Goal: Task Accomplishment & Management: Complete application form

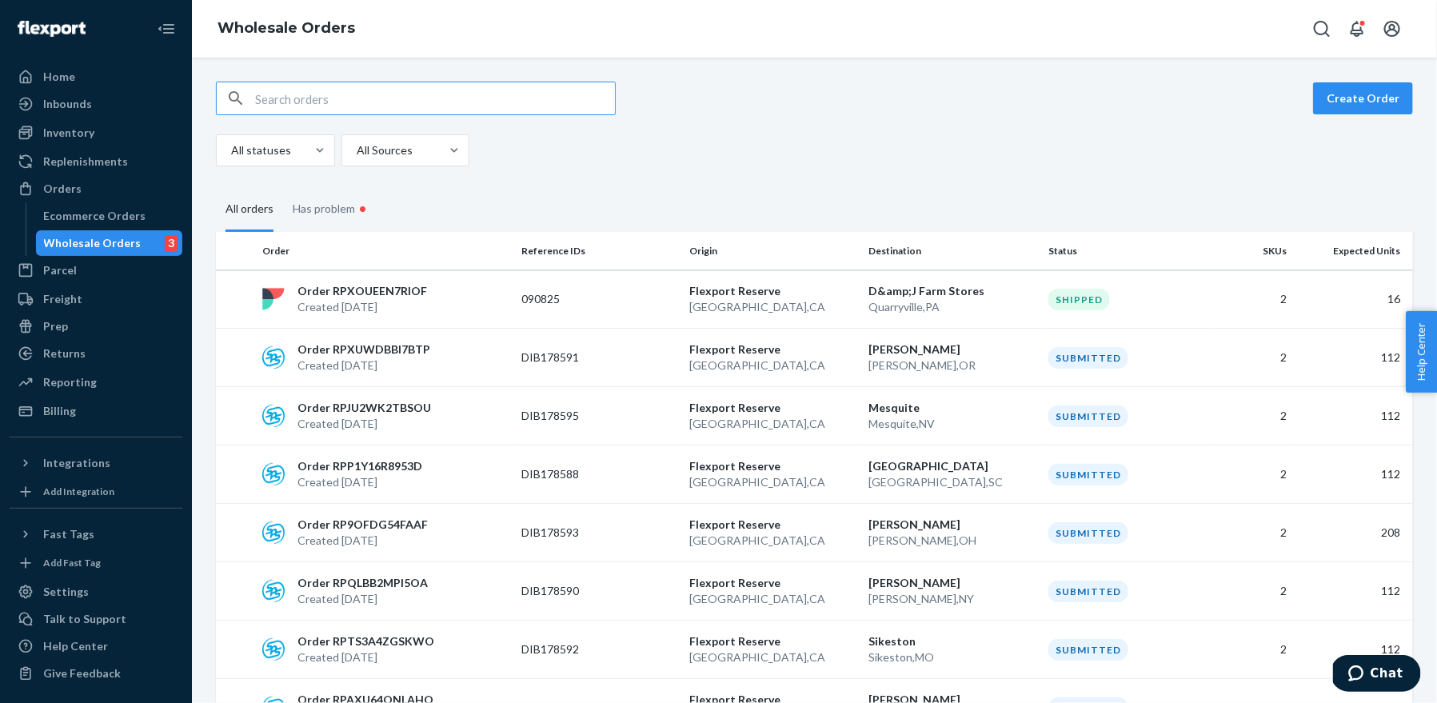
click at [433, 98] on input "text" at bounding box center [435, 98] width 360 height 32
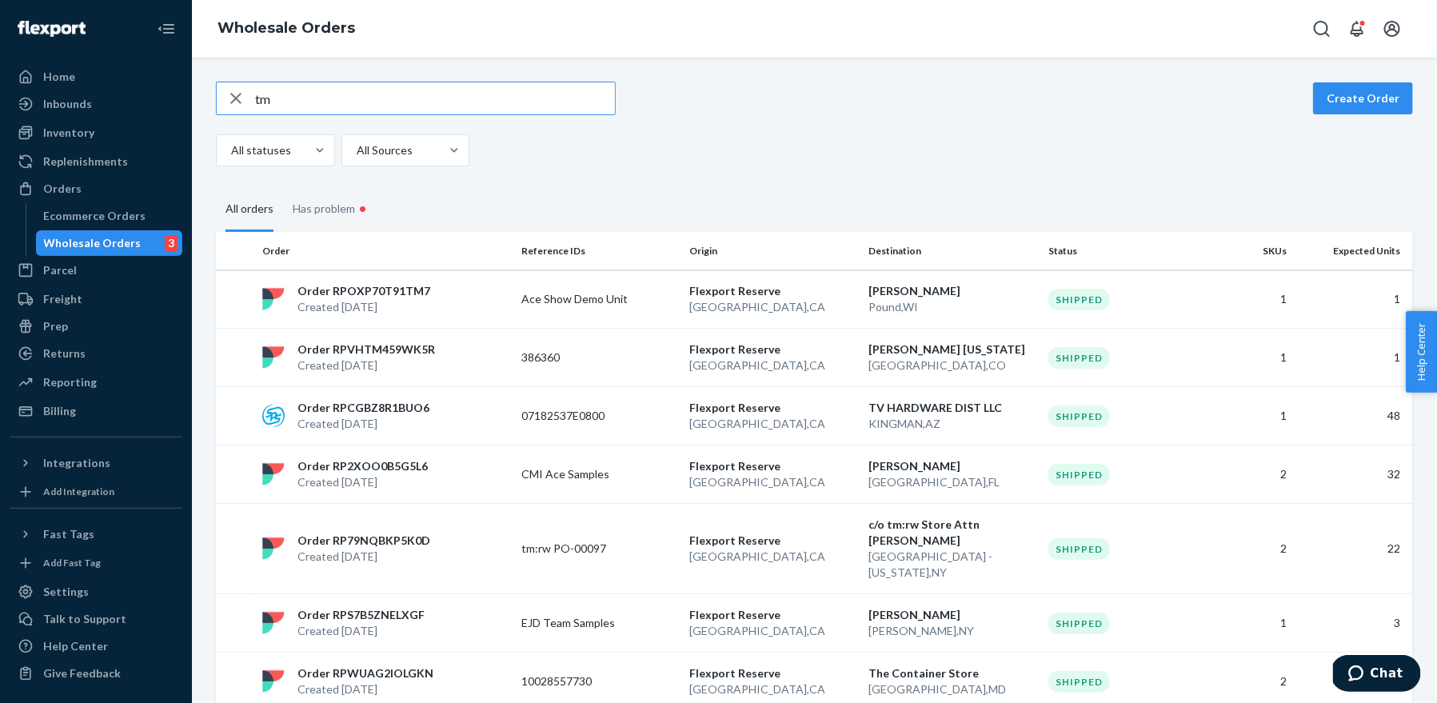
type input "tm"
click at [946, 165] on div "tm Create Order All statuses All Sources All orders Has problem • Order Referen…" at bounding box center [814, 535] width 1221 height 907
click at [1389, 95] on button "Create Order" at bounding box center [1363, 98] width 100 height 32
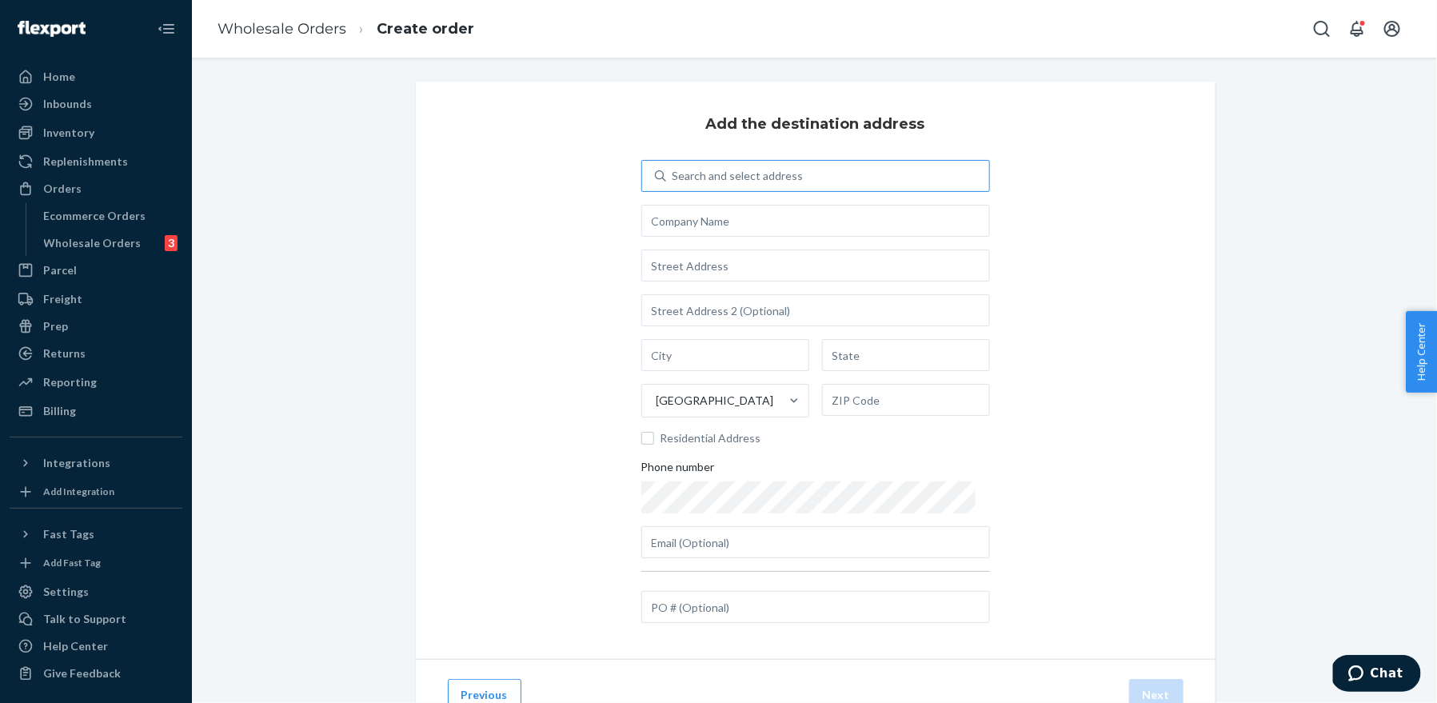
click at [746, 169] on div "Search and select address" at bounding box center [737, 176] width 131 height 16
click at [674, 169] on input "Search and select address" at bounding box center [673, 176] width 2 height 16
type input "T"
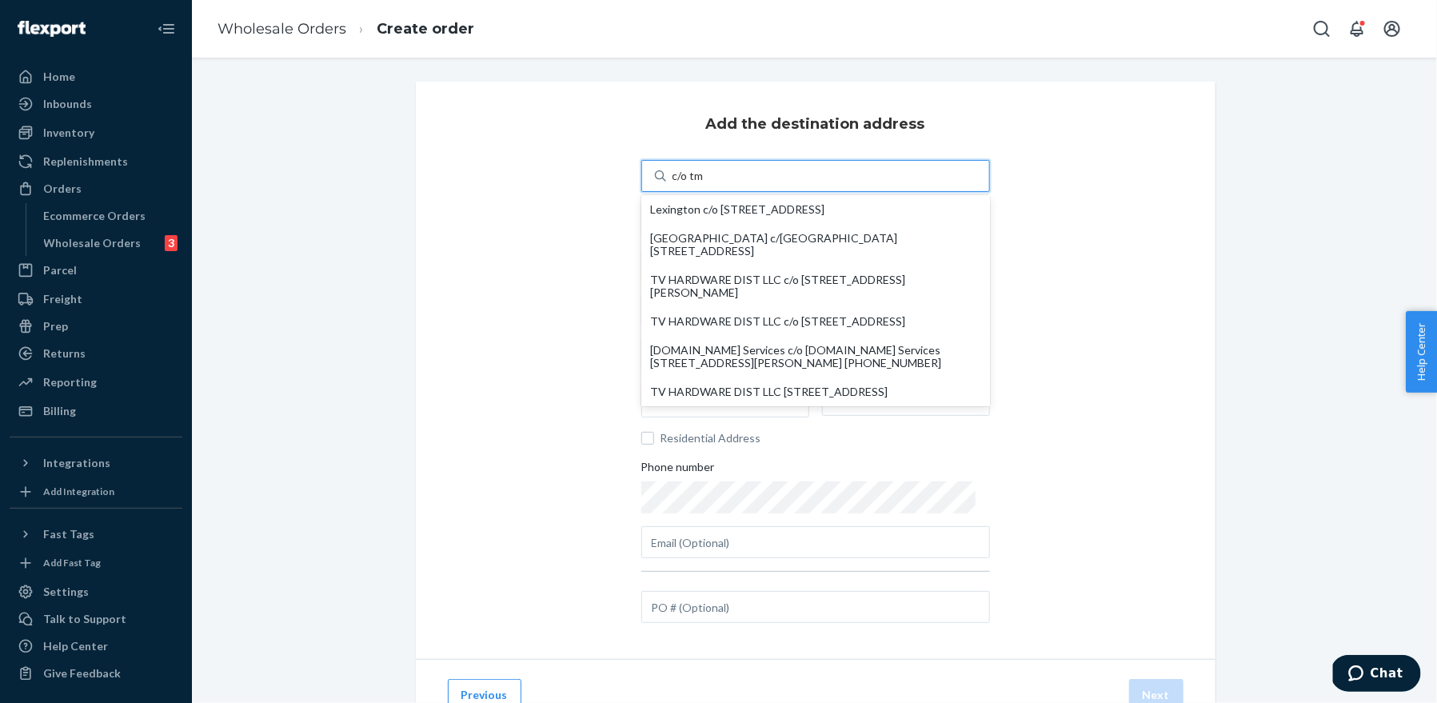
type input "c/o tm"
click at [1064, 196] on div "Add the destination address option undefined focused, 1 of 18. 18 results avail…" at bounding box center [815, 370] width 799 height 577
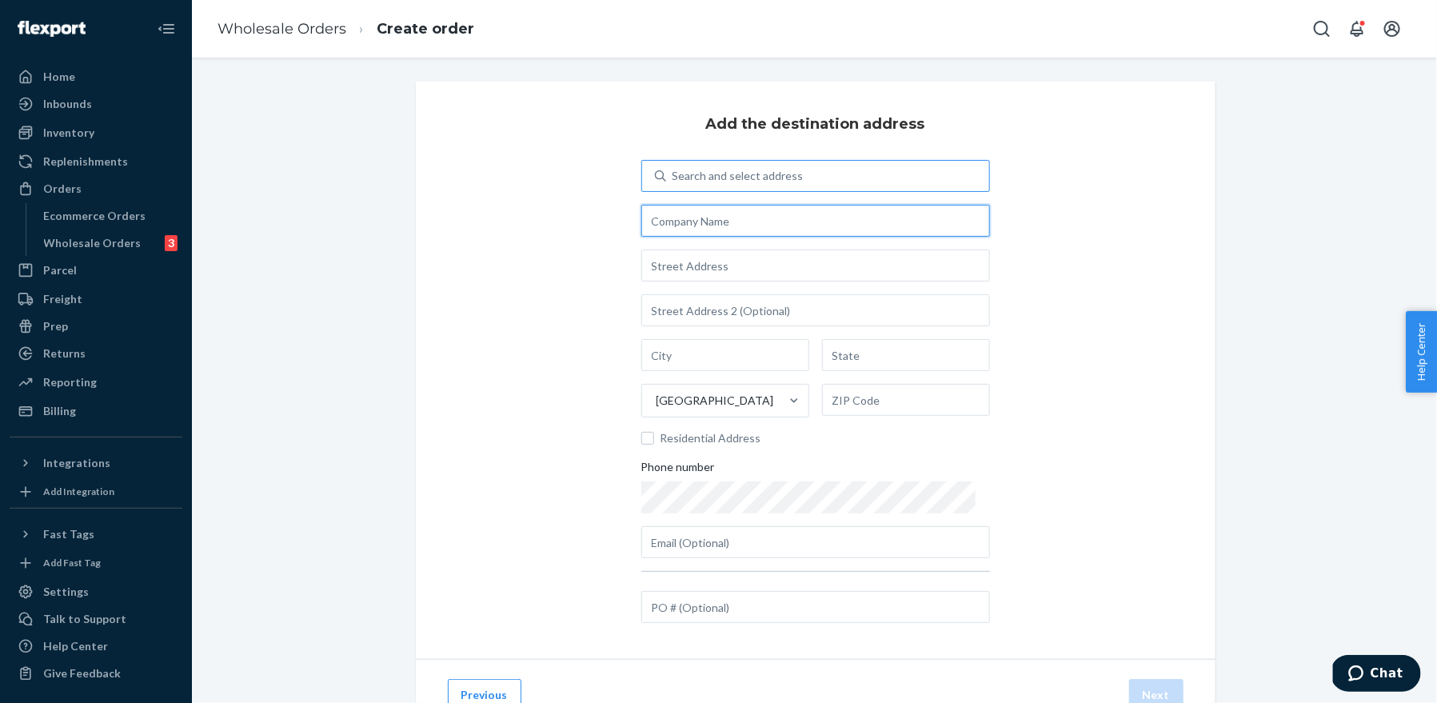
click at [720, 229] on input "text" at bounding box center [815, 221] width 349 height 32
type input "T"
type input "tm:rw store"
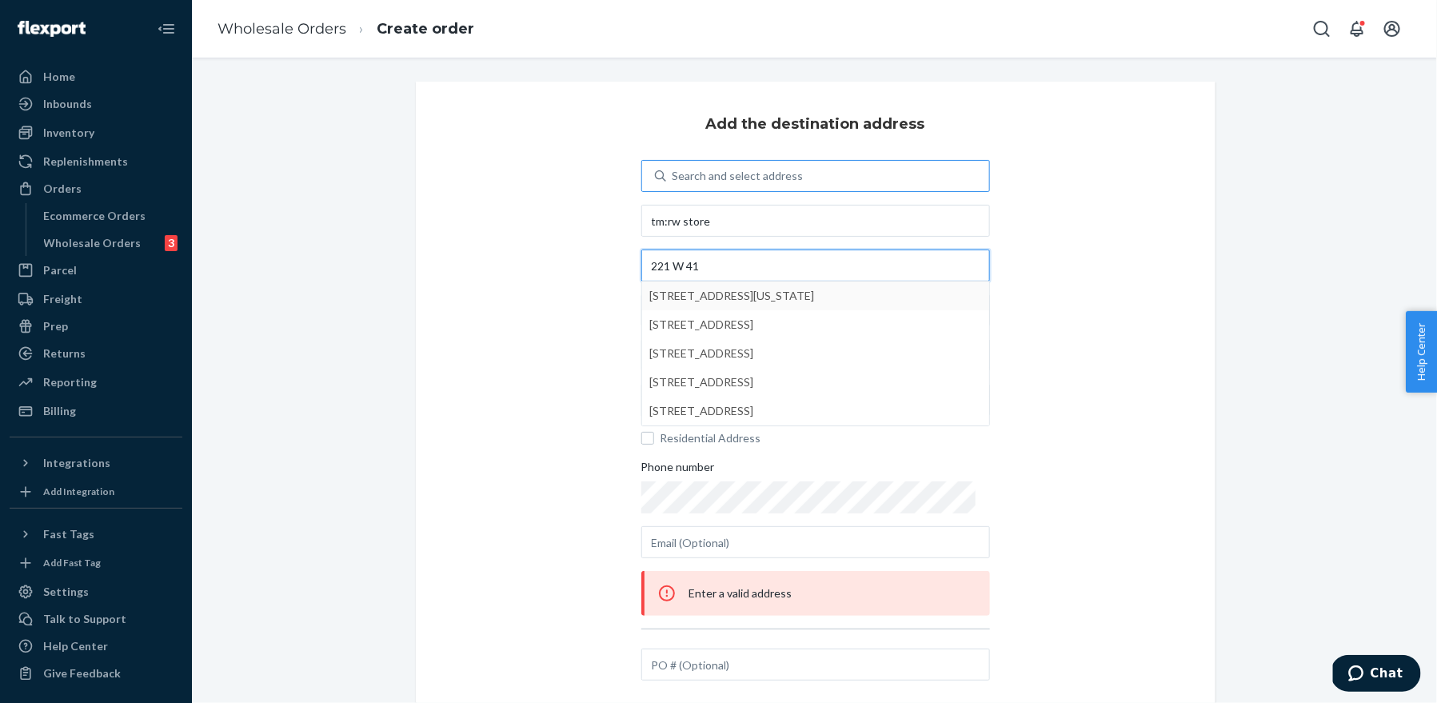
type input "221 W 41"
type input "[GEOGRAPHIC_DATA] - [US_STATE]"
type input "NY"
type input "10036"
type input "[STREET_ADDRESS]"
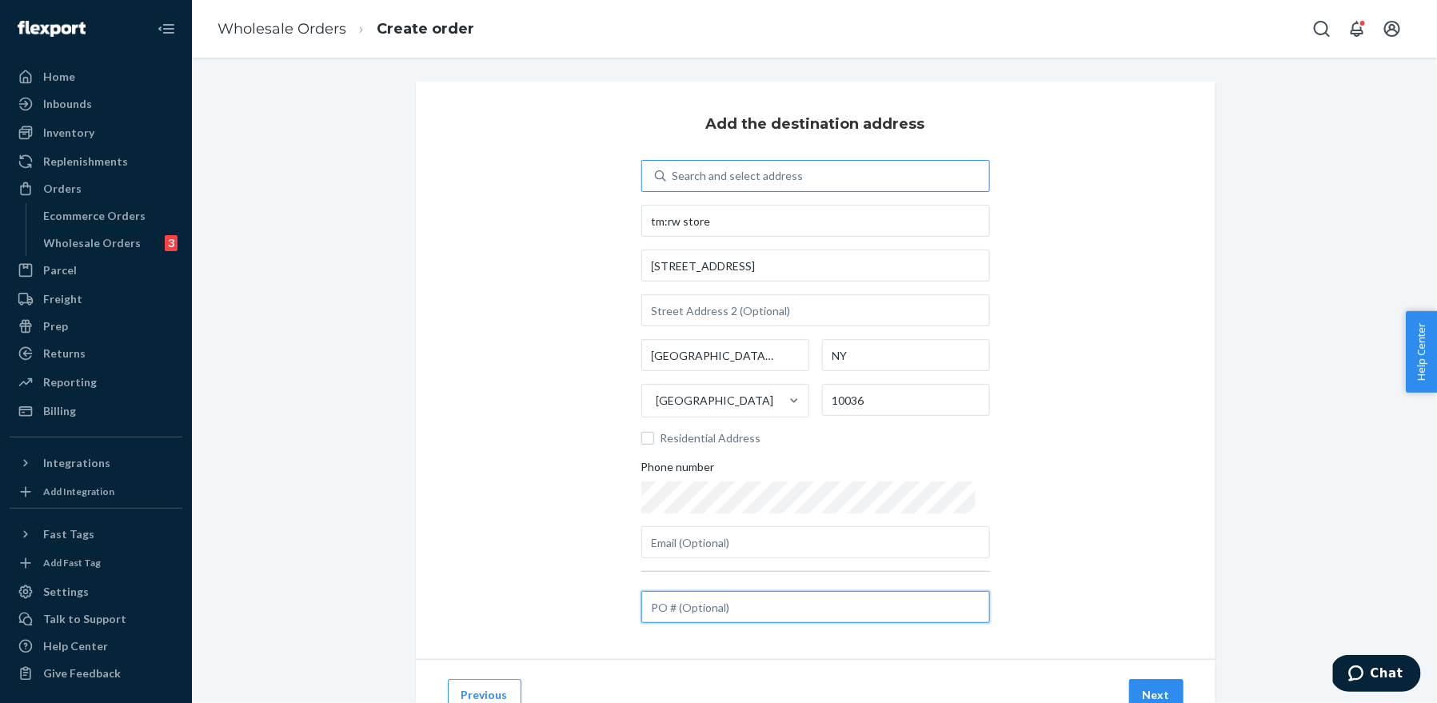
click at [745, 598] on input "text" at bounding box center [815, 607] width 349 height 32
type input "PO-00232"
click at [1109, 347] on div "Add the destination address Search and select address tm:rw store [STREET_ADDRE…" at bounding box center [815, 370] width 799 height 577
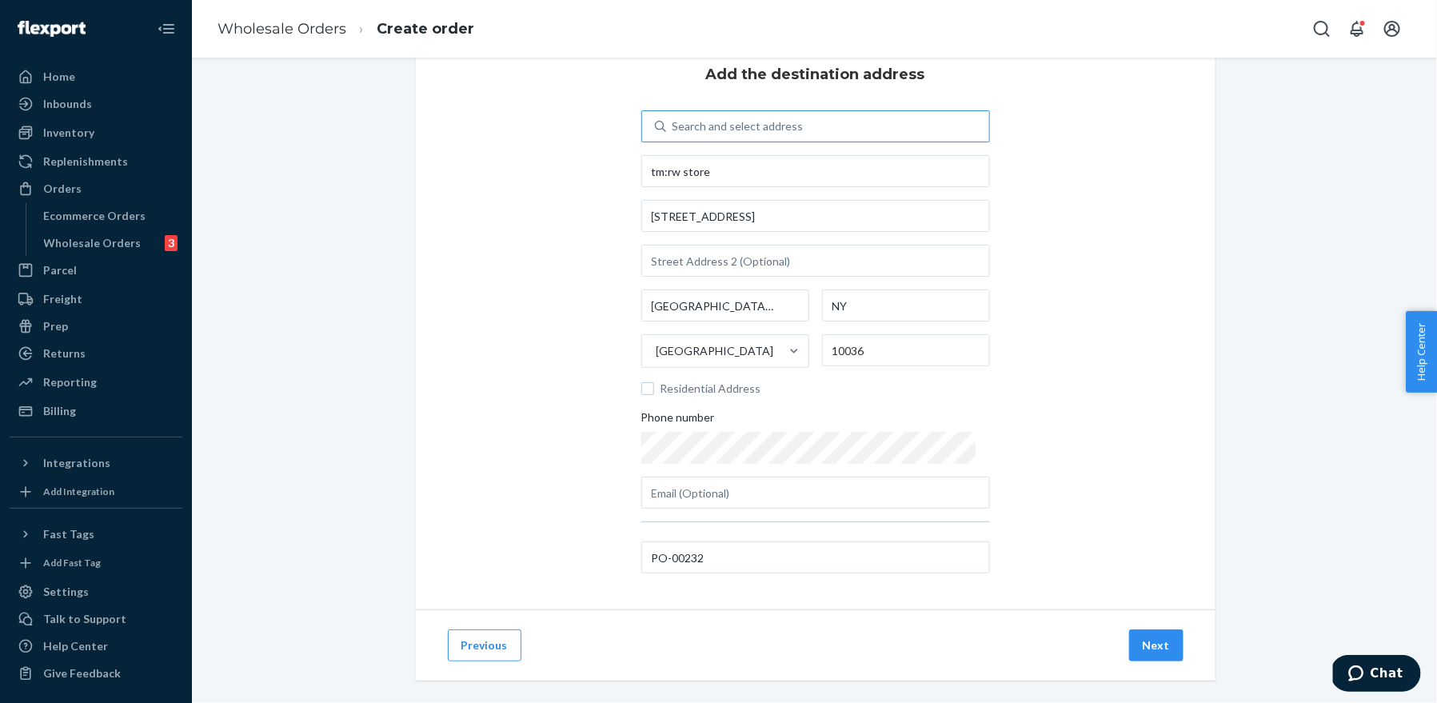
scroll to position [64, 0]
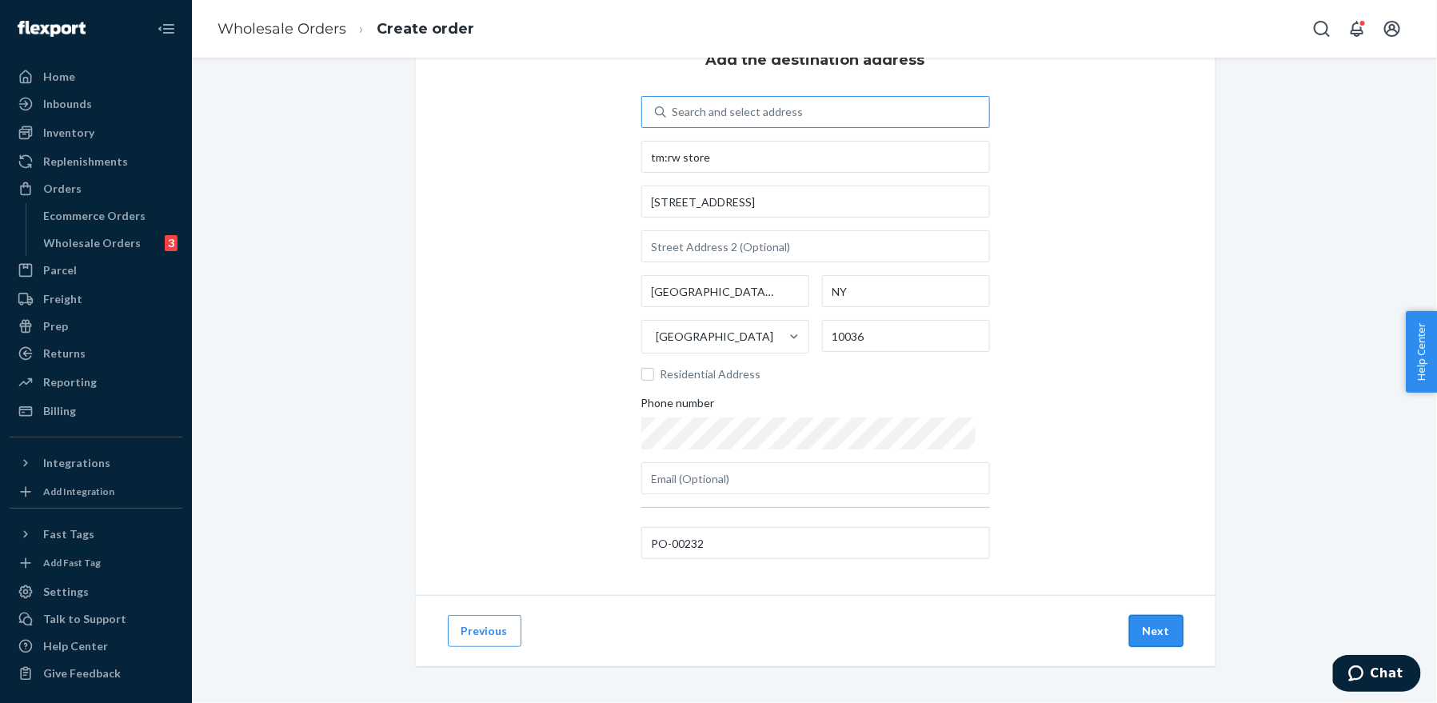
click at [1162, 629] on button "Next" at bounding box center [1156, 631] width 54 height 32
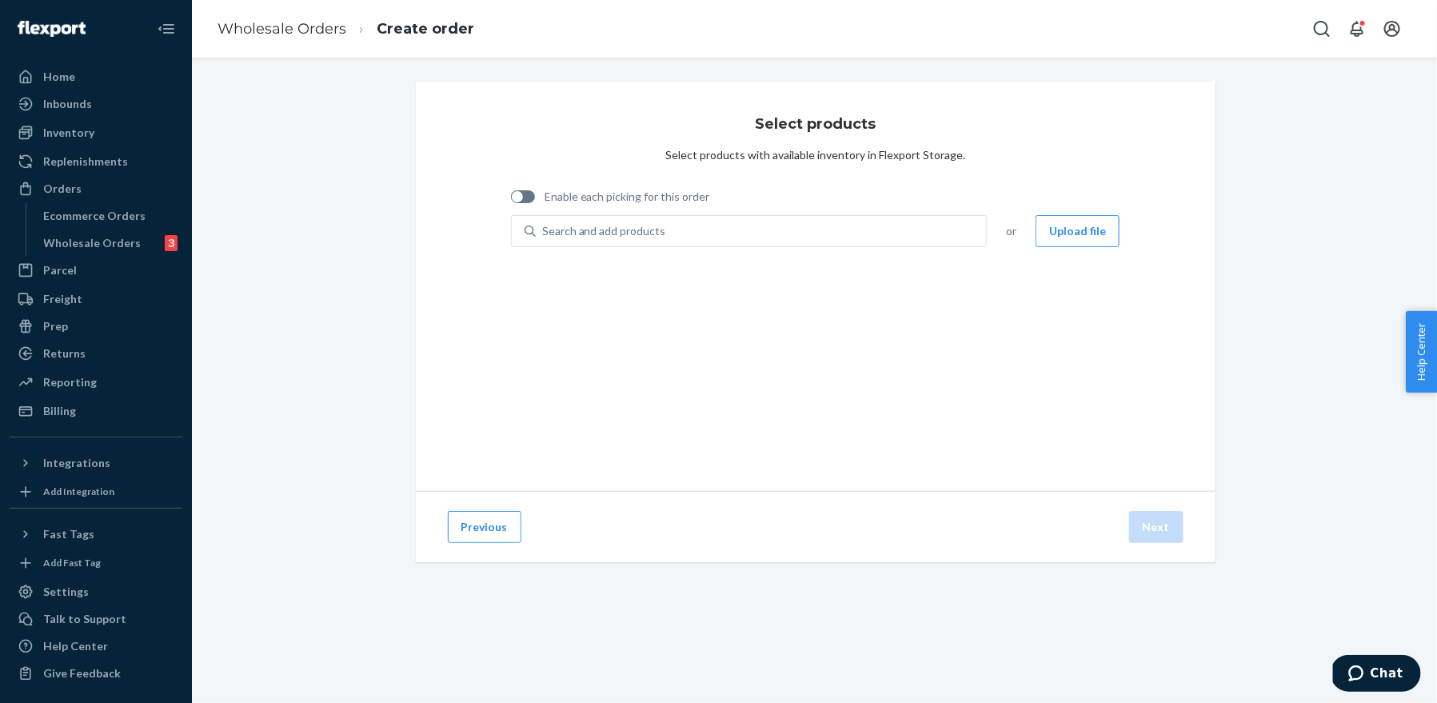
scroll to position [0, 0]
click at [640, 231] on div "Search and add products" at bounding box center [604, 231] width 124 height 16
click at [544, 231] on input "Search and add products" at bounding box center [543, 231] width 2 height 16
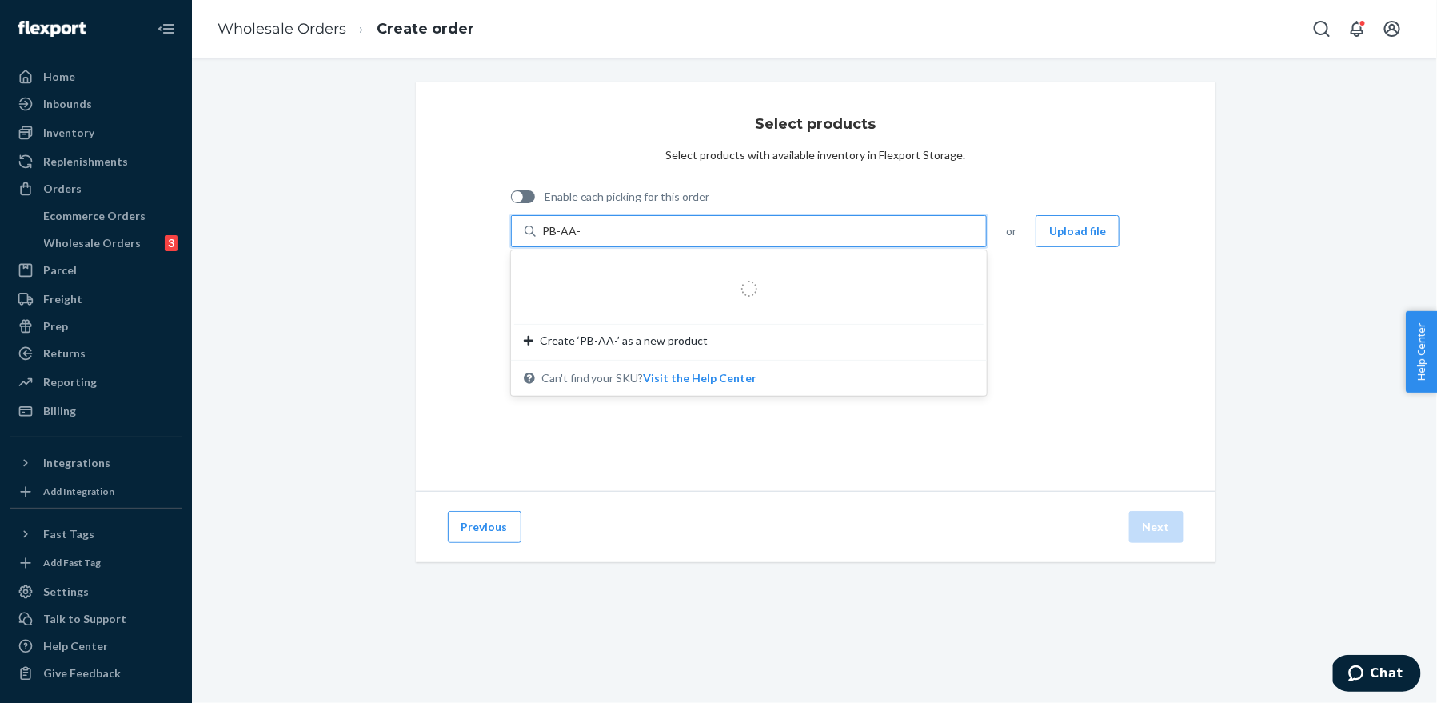
type input "PB-AA-C"
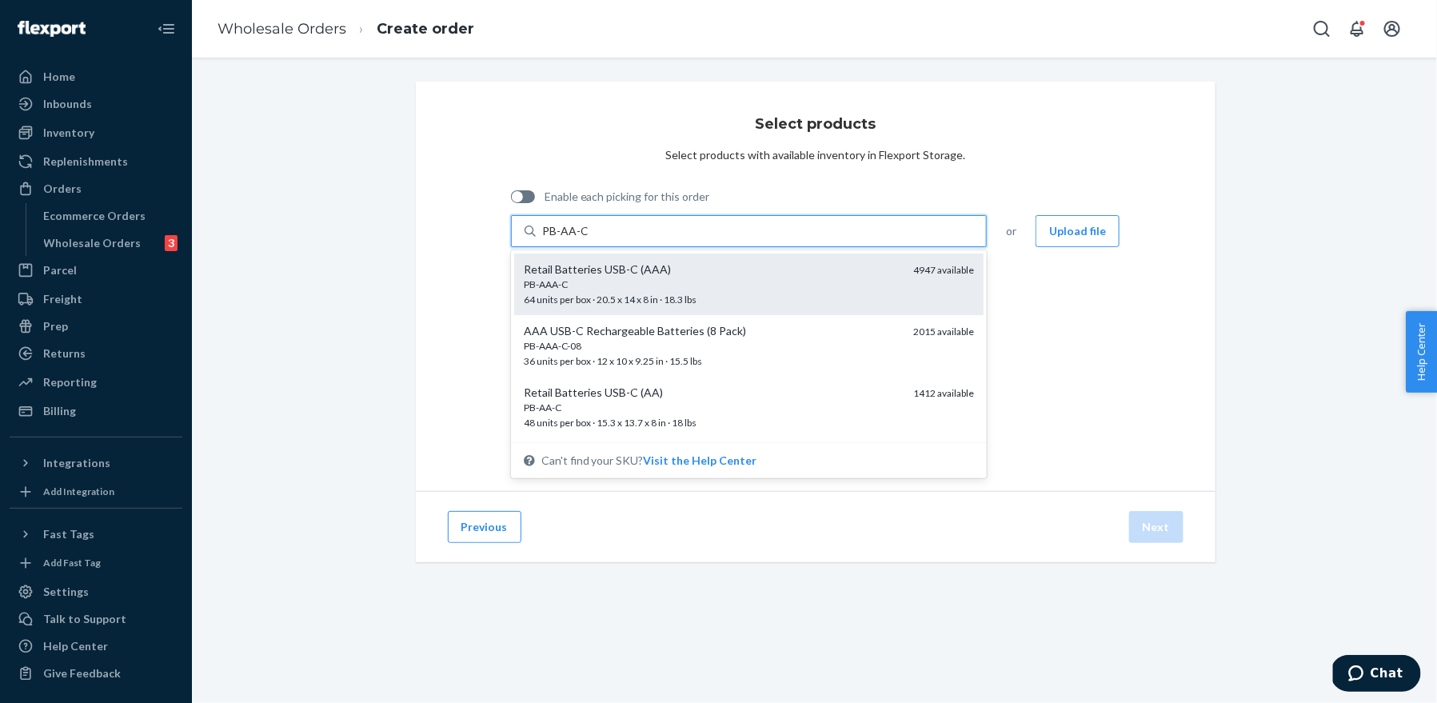
click at [586, 279] on div "PB-AAA-C" at bounding box center [712, 284] width 377 height 14
click at [586, 239] on input "PB-AA-C" at bounding box center [565, 231] width 46 height 16
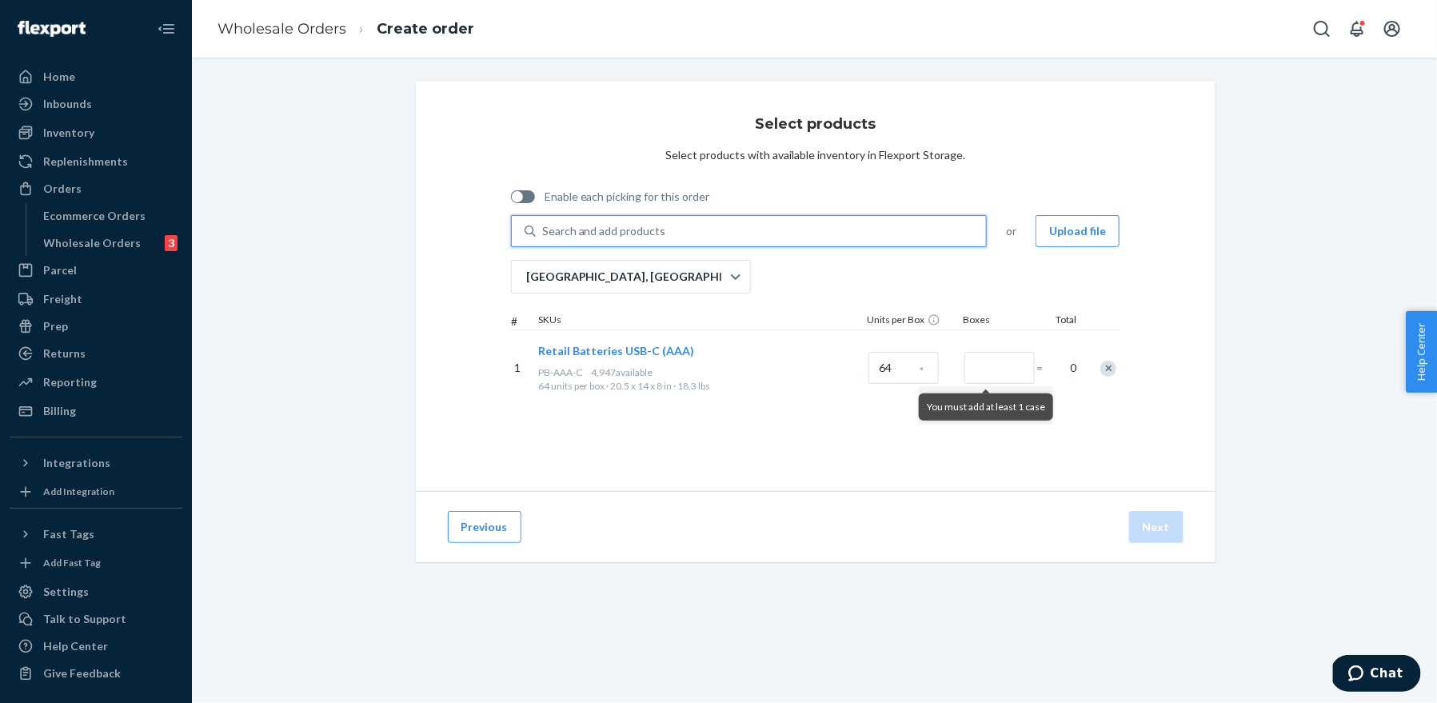
click at [612, 230] on div "Search and add products" at bounding box center [604, 231] width 124 height 16
click at [544, 230] on input "0 results available. Use Up and Down to choose options, press Enter to select t…" at bounding box center [543, 231] width 2 height 16
type input "PB-AA-C"
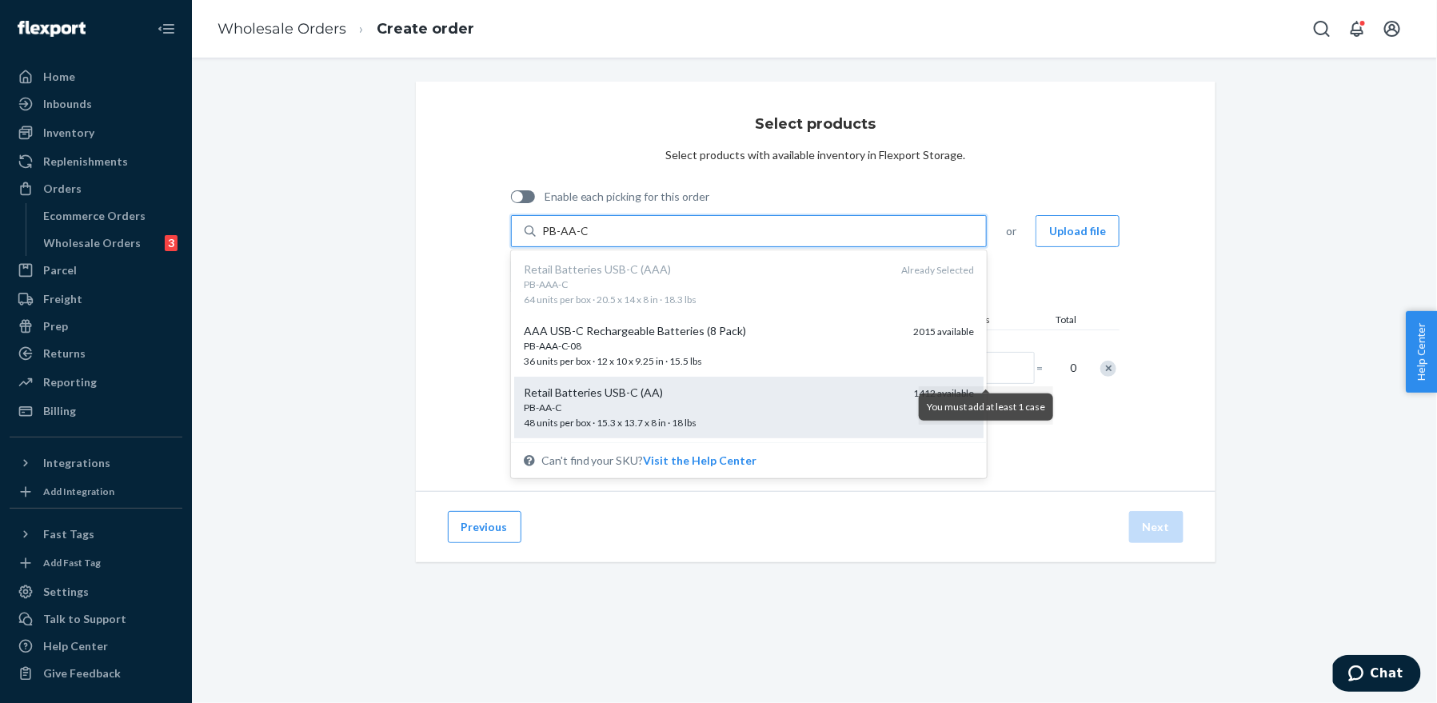
click at [614, 414] on div "PB-AA-C 48 units per box · 15.3 x 13.7 x 8 in · 18 lbs" at bounding box center [712, 416] width 377 height 30
click at [588, 239] on input "PB-AA-C" at bounding box center [565, 231] width 46 height 16
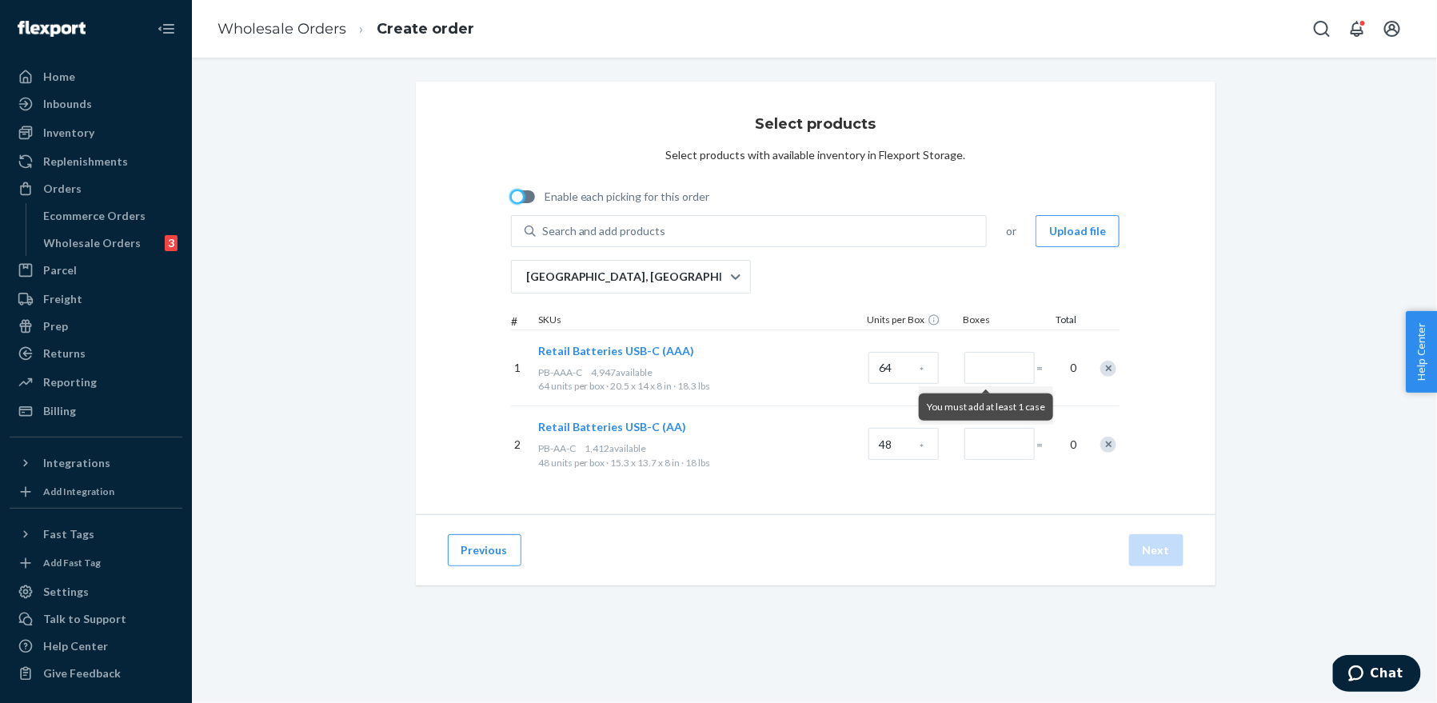
click at [520, 193] on div at bounding box center [517, 196] width 11 height 11
checkbox input "true"
click at [1022, 372] on input "Quantity" at bounding box center [1046, 368] width 70 height 32
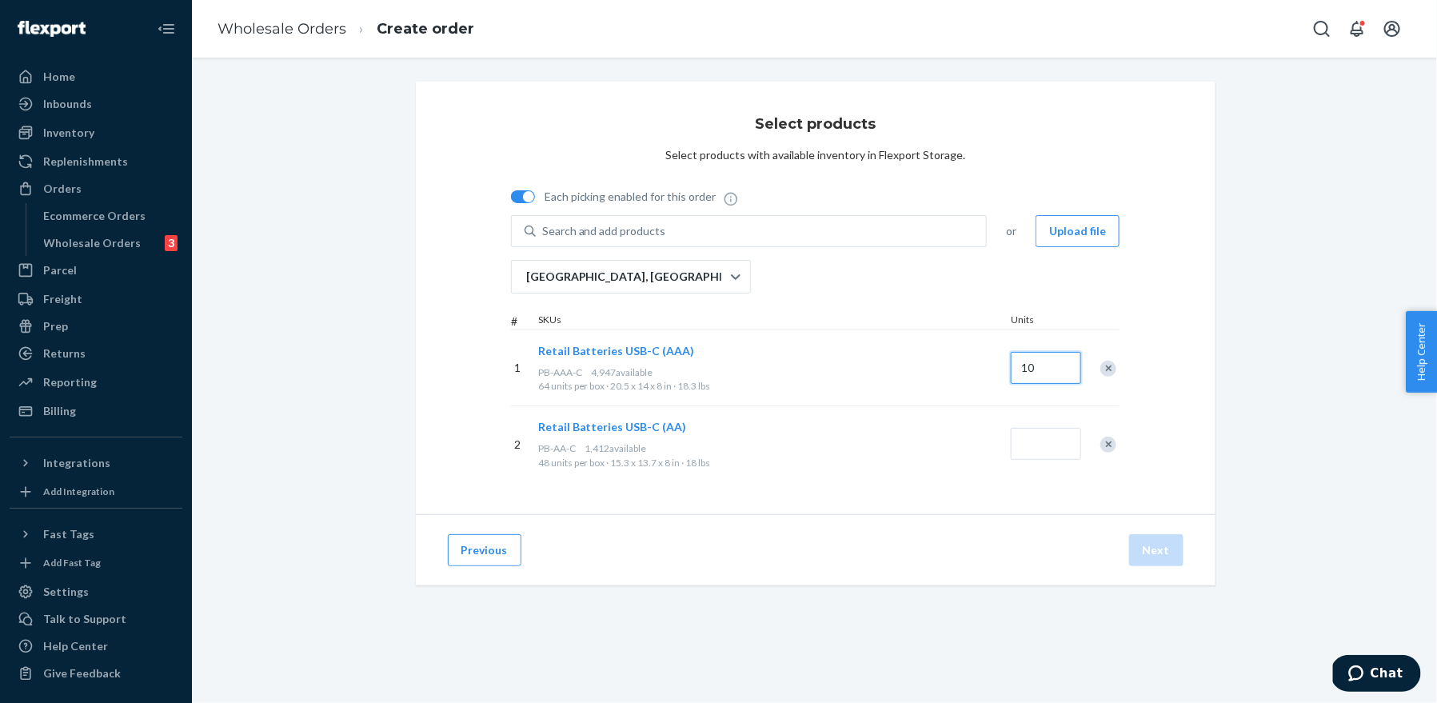
type input "10"
click at [1145, 551] on button "Next" at bounding box center [1156, 550] width 54 height 32
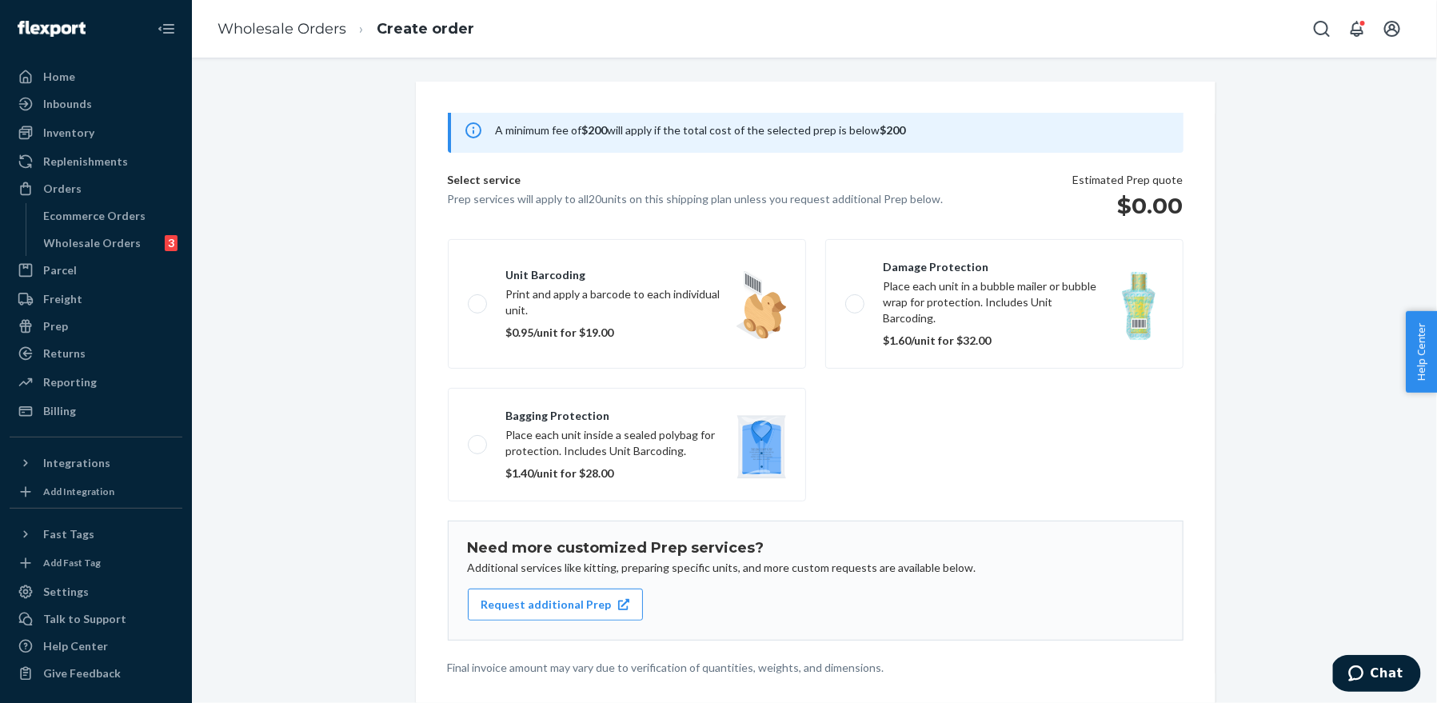
scroll to position [112, 0]
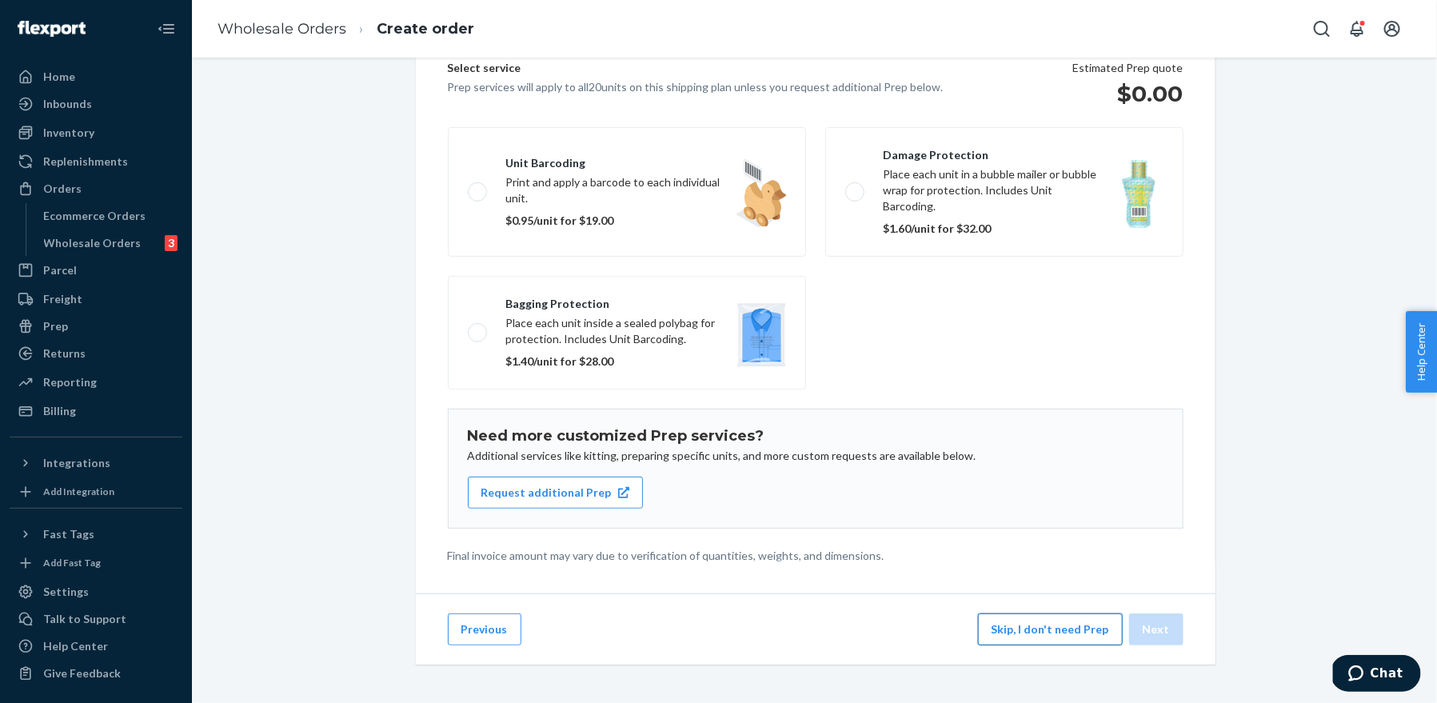
click at [1074, 620] on button "Skip, I don't need Prep" at bounding box center [1050, 629] width 145 height 32
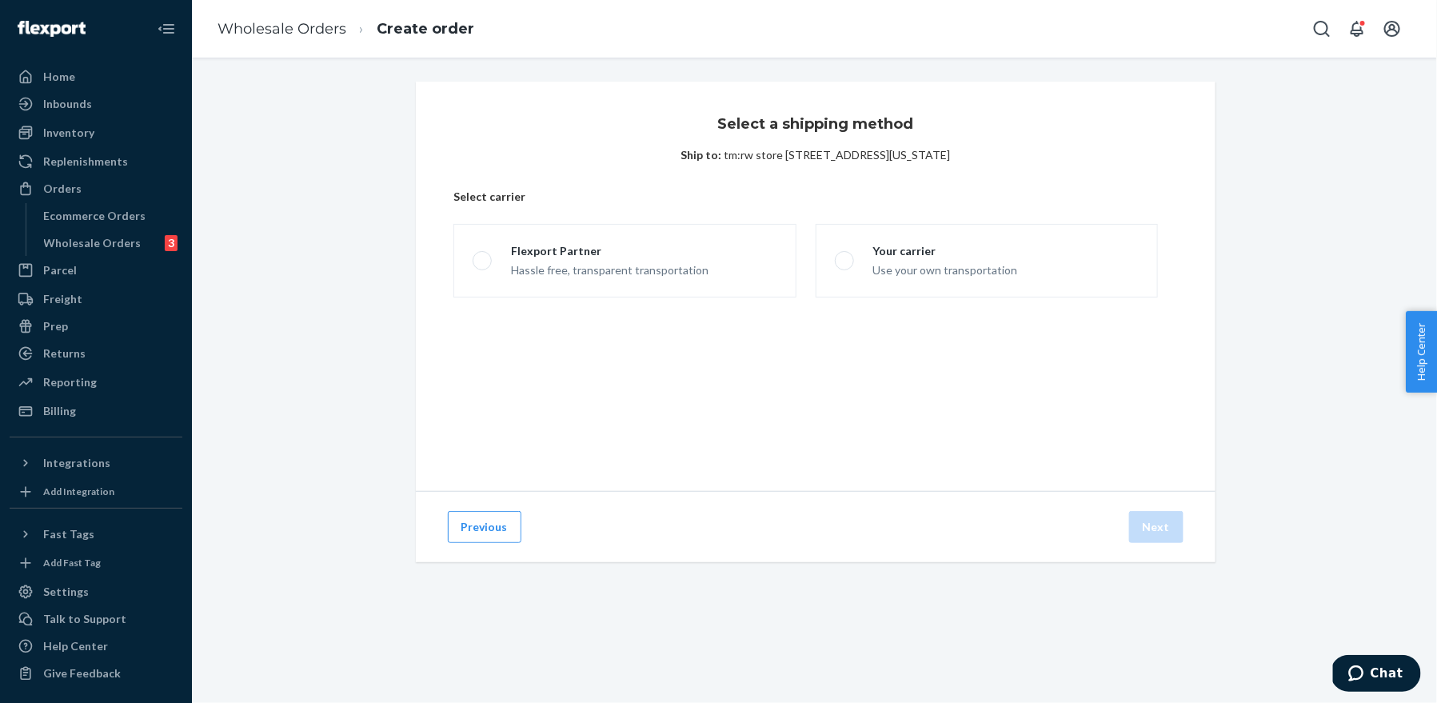
scroll to position [0, 0]
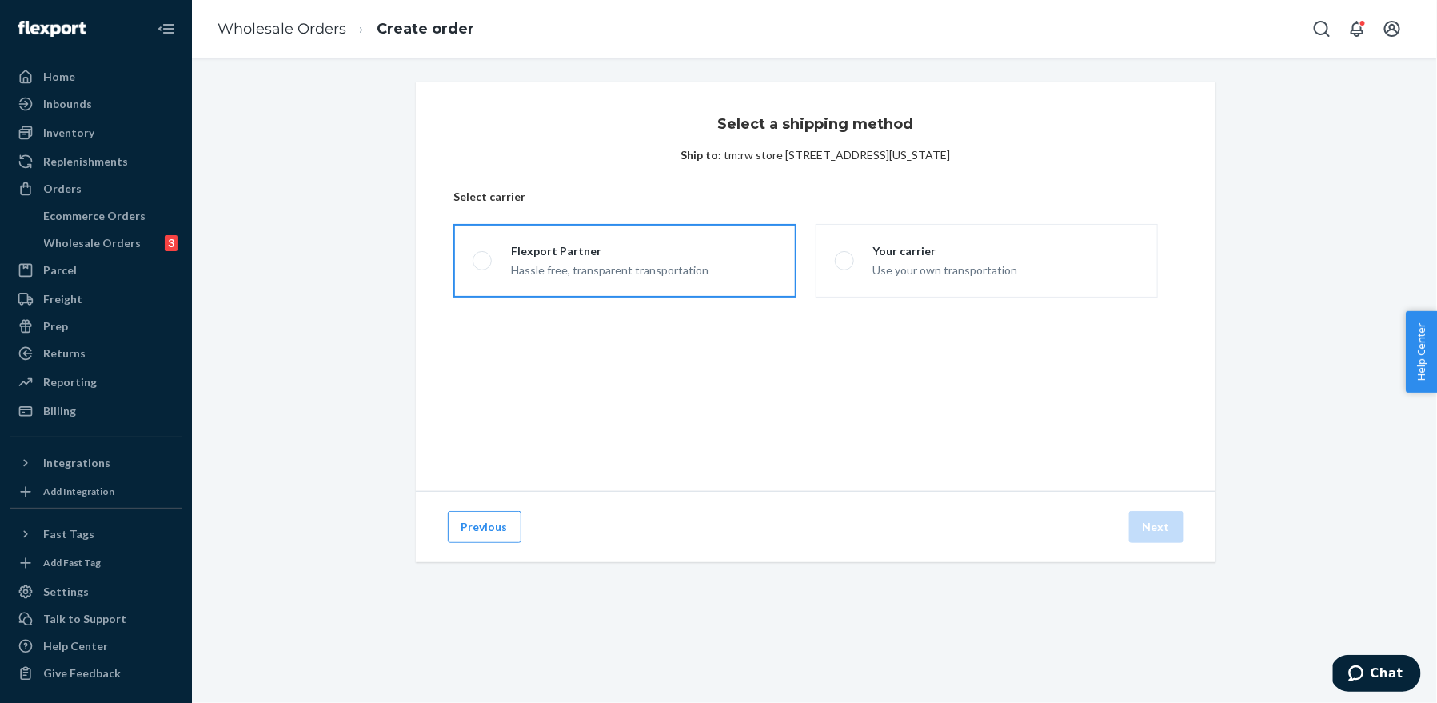
click at [509, 243] on div "Flexport Partner Hassle free, transparent transportation" at bounding box center [600, 260] width 217 height 35
click at [483, 256] on input "Flexport Partner Hassle free, transparent transportation" at bounding box center [477, 261] width 10 height 10
radio input "true"
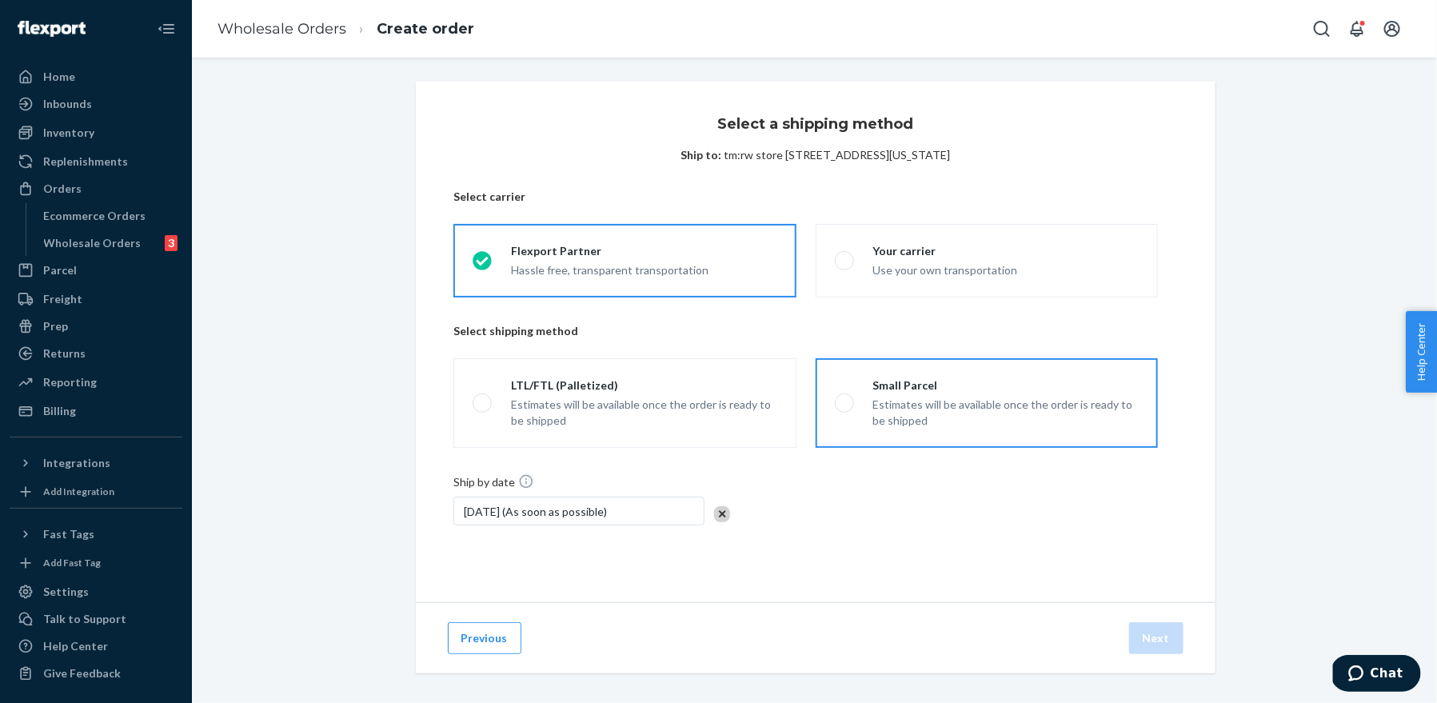
click at [959, 406] on div "Estimates will be available once the order is ready to be shipped" at bounding box center [1005, 413] width 265 height 32
click at [845, 406] on input "Small Parcel Estimates will be available once the order is ready to be shipped" at bounding box center [840, 403] width 10 height 10
radio input "true"
click at [1165, 628] on button "Next" at bounding box center [1156, 638] width 54 height 32
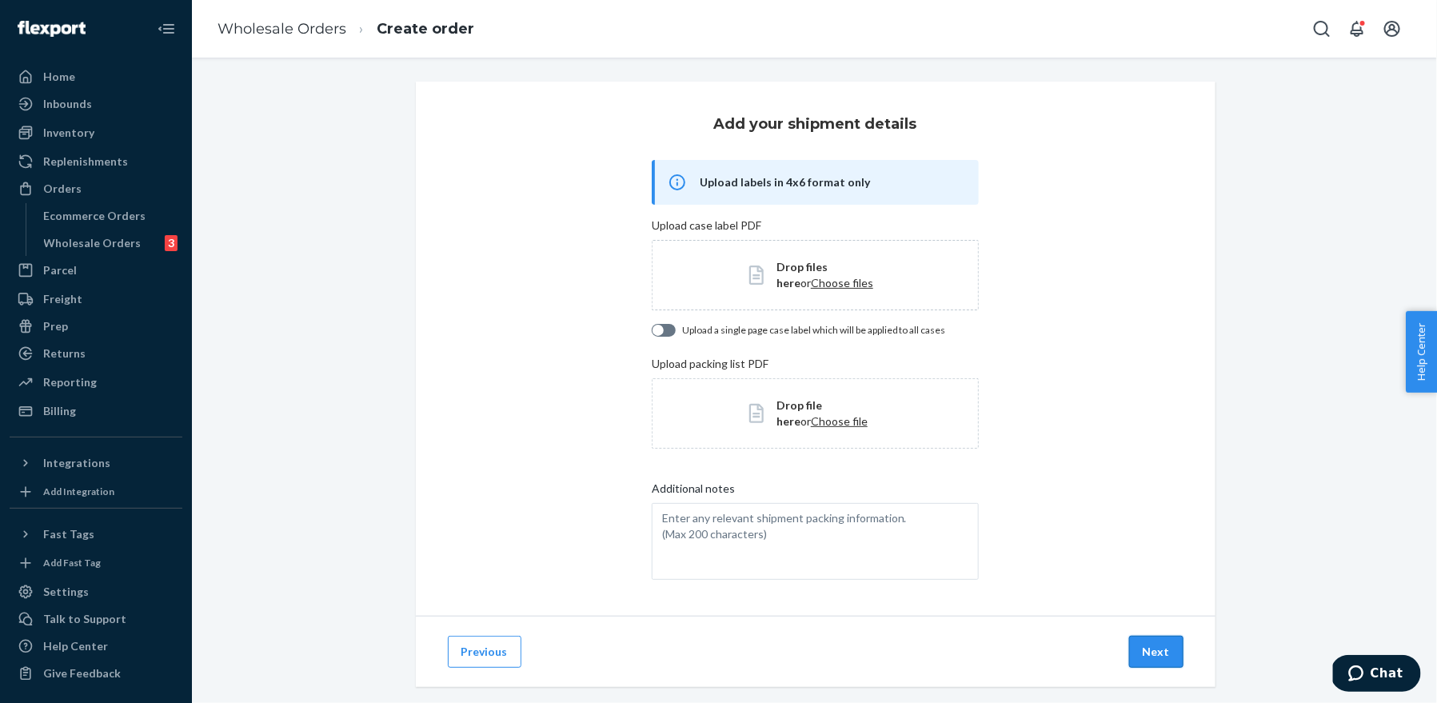
click at [1161, 645] on button "Next" at bounding box center [1156, 652] width 54 height 32
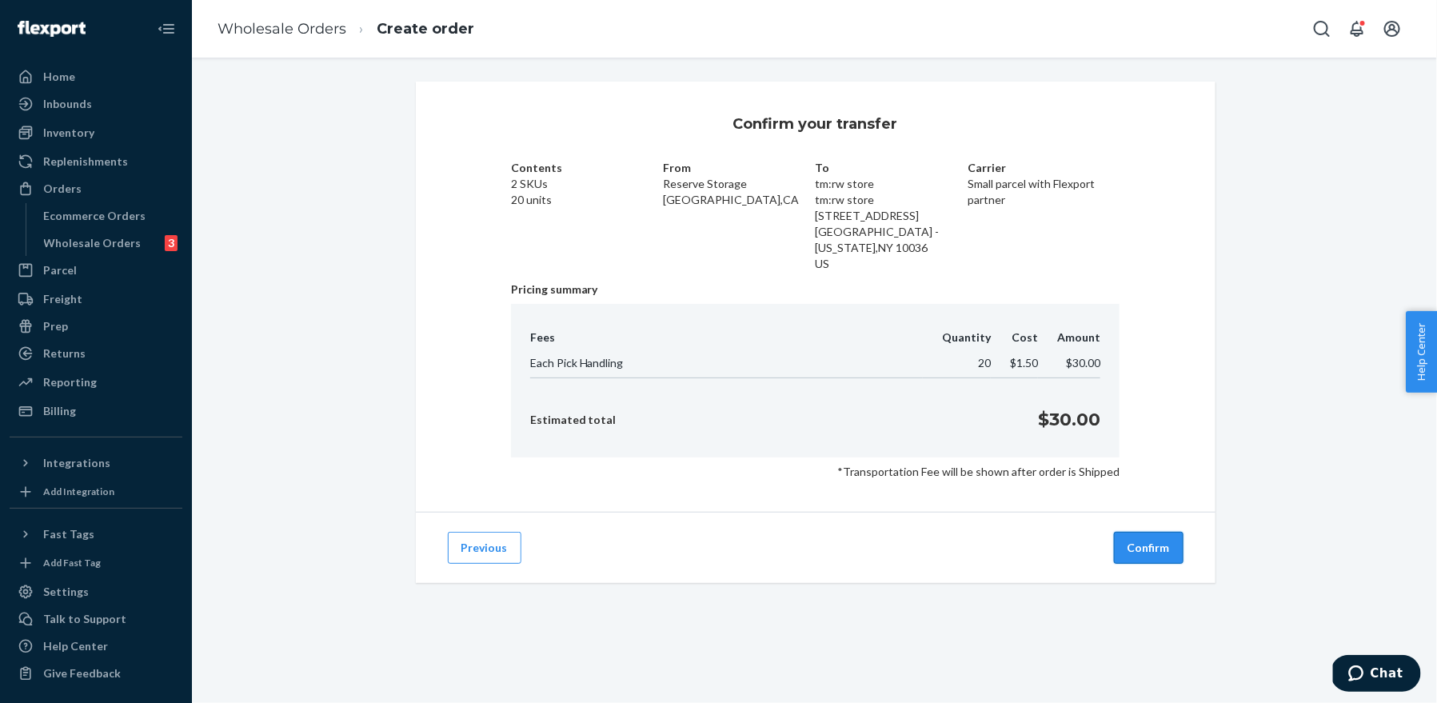
click at [1124, 546] on button "Confirm" at bounding box center [1149, 548] width 70 height 32
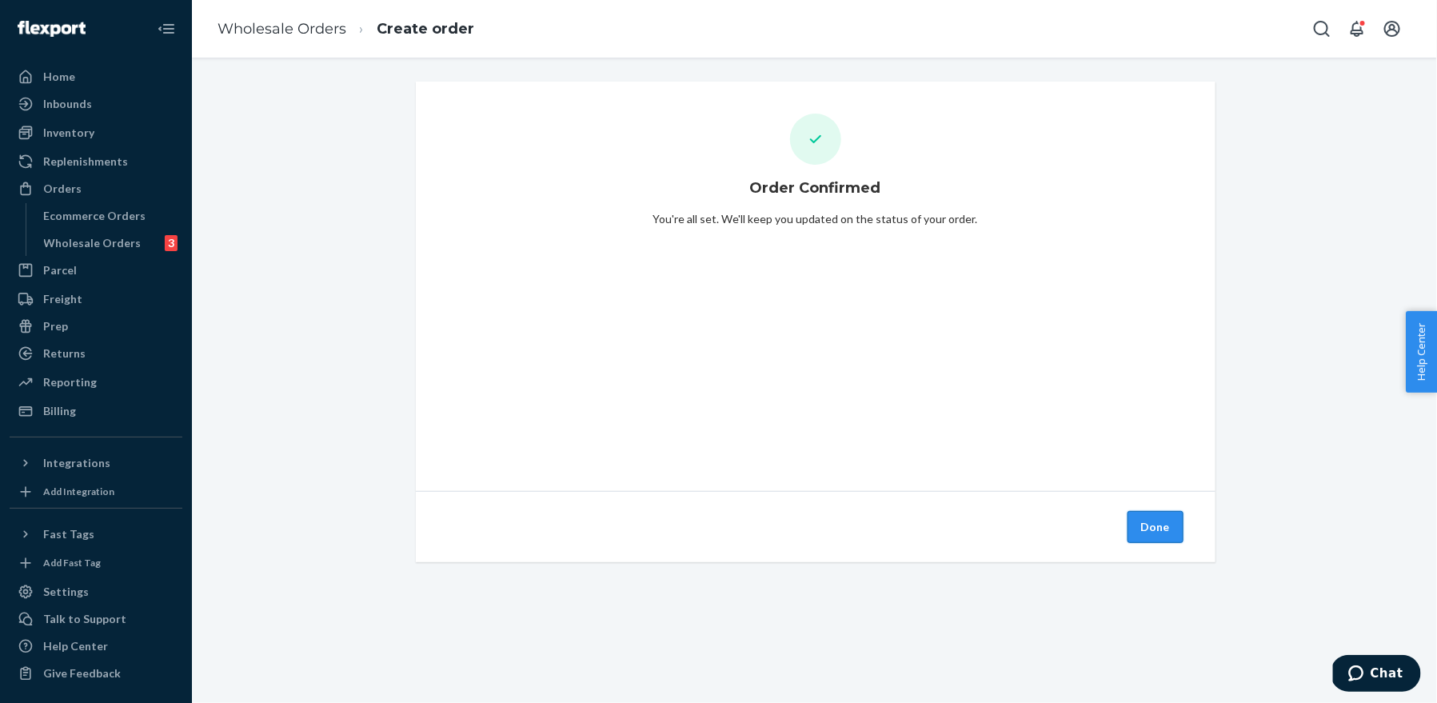
click at [1166, 520] on button "Done" at bounding box center [1155, 527] width 56 height 32
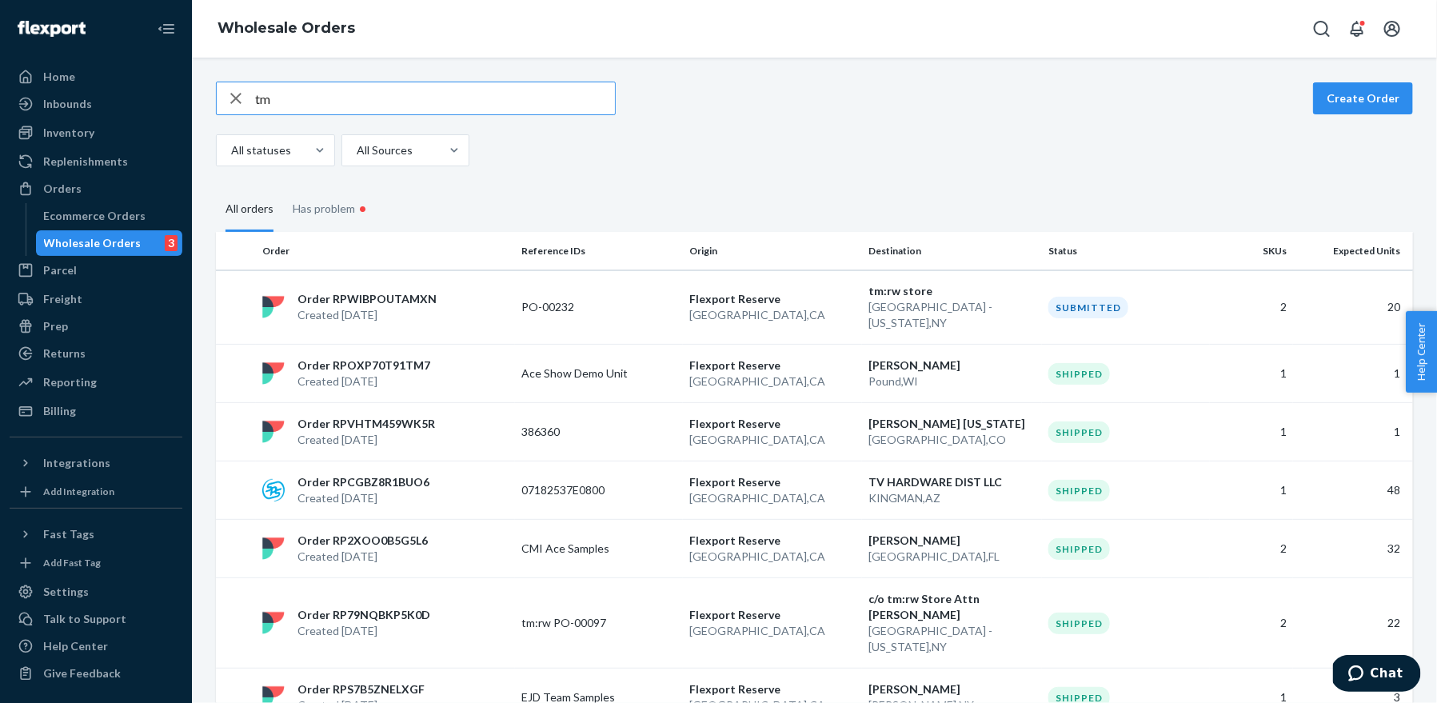
click at [377, 91] on input "tm" at bounding box center [435, 98] width 360 height 32
type input "t"
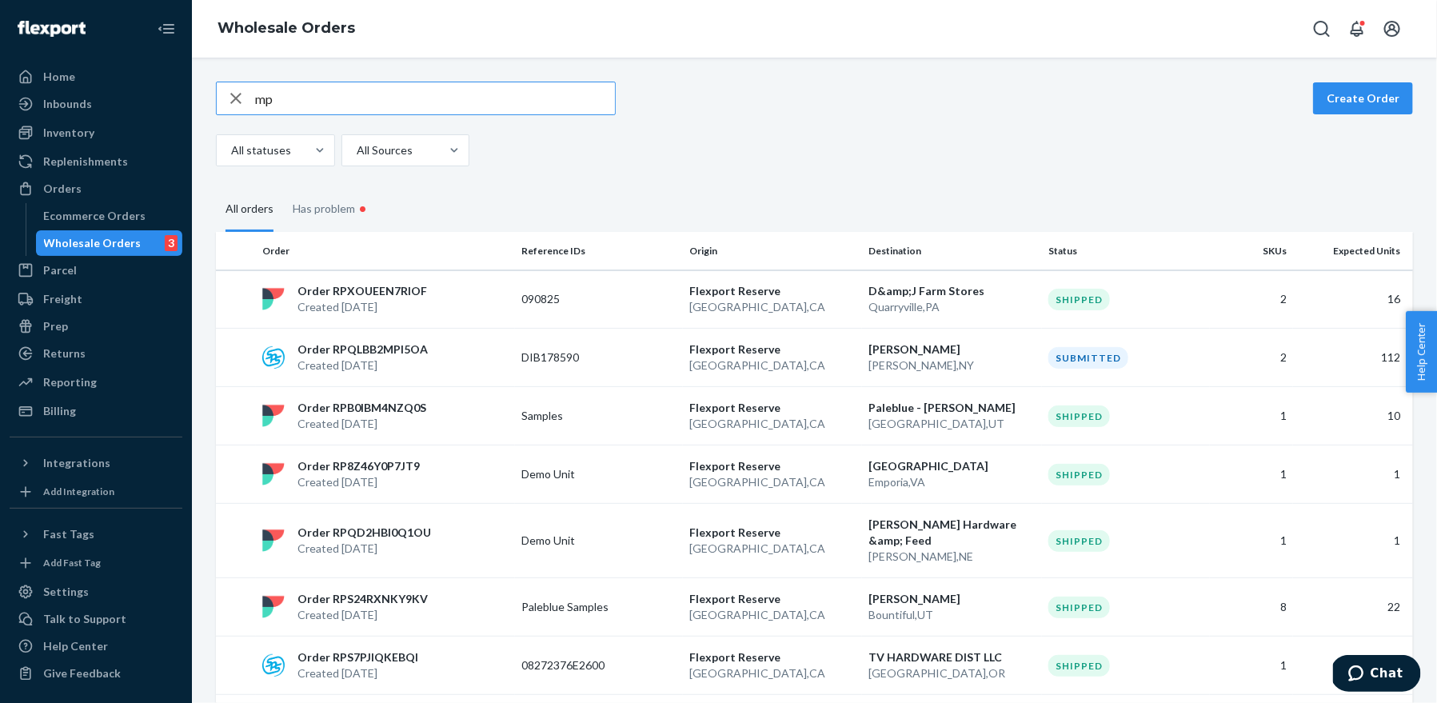
type input "m"
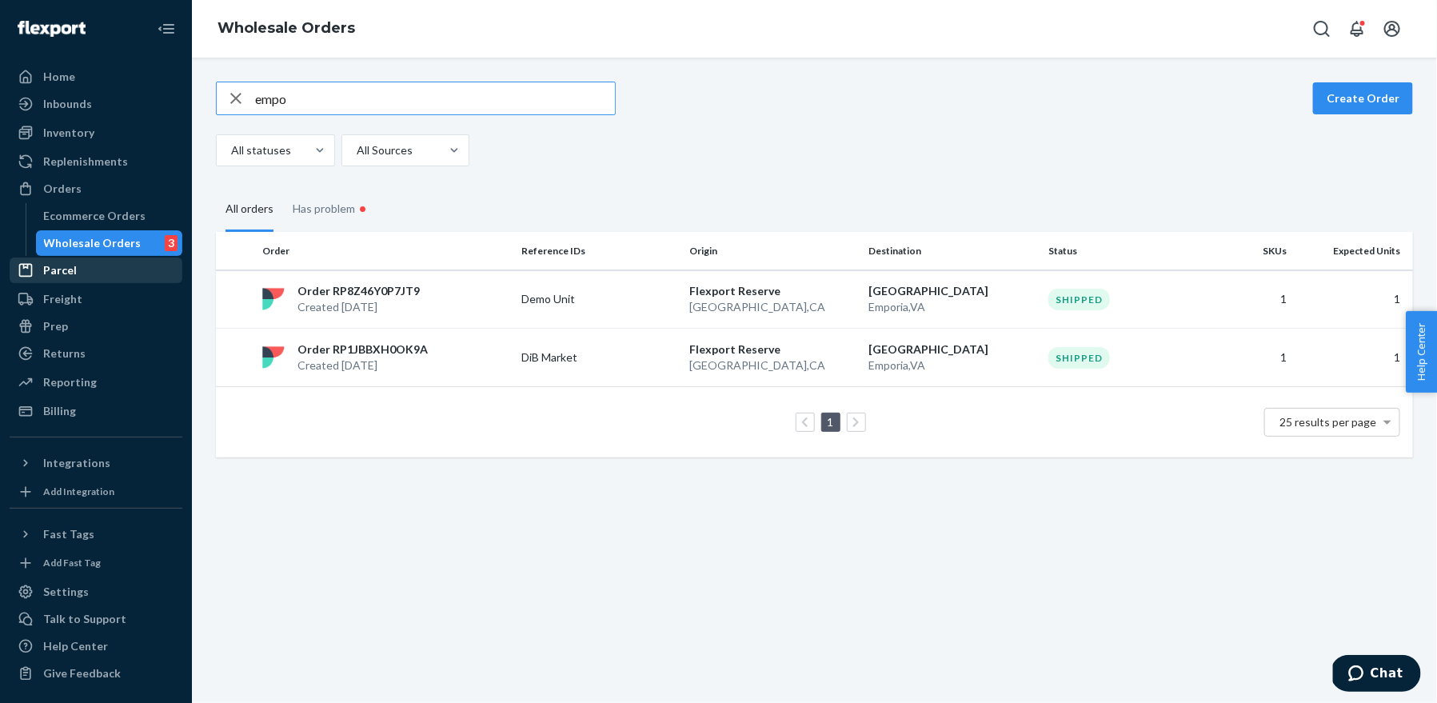
type input "empo"
click at [369, 99] on input "empo" at bounding box center [435, 98] width 360 height 32
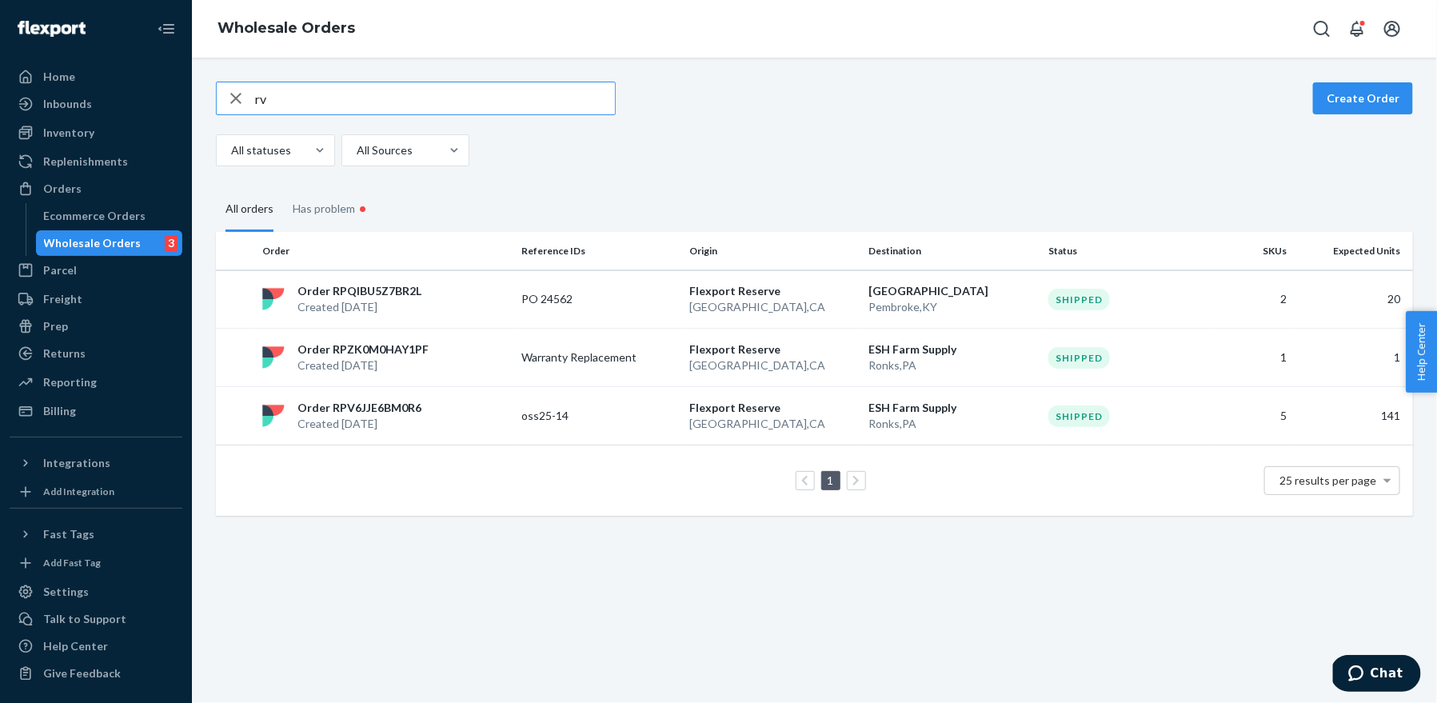
type input "r"
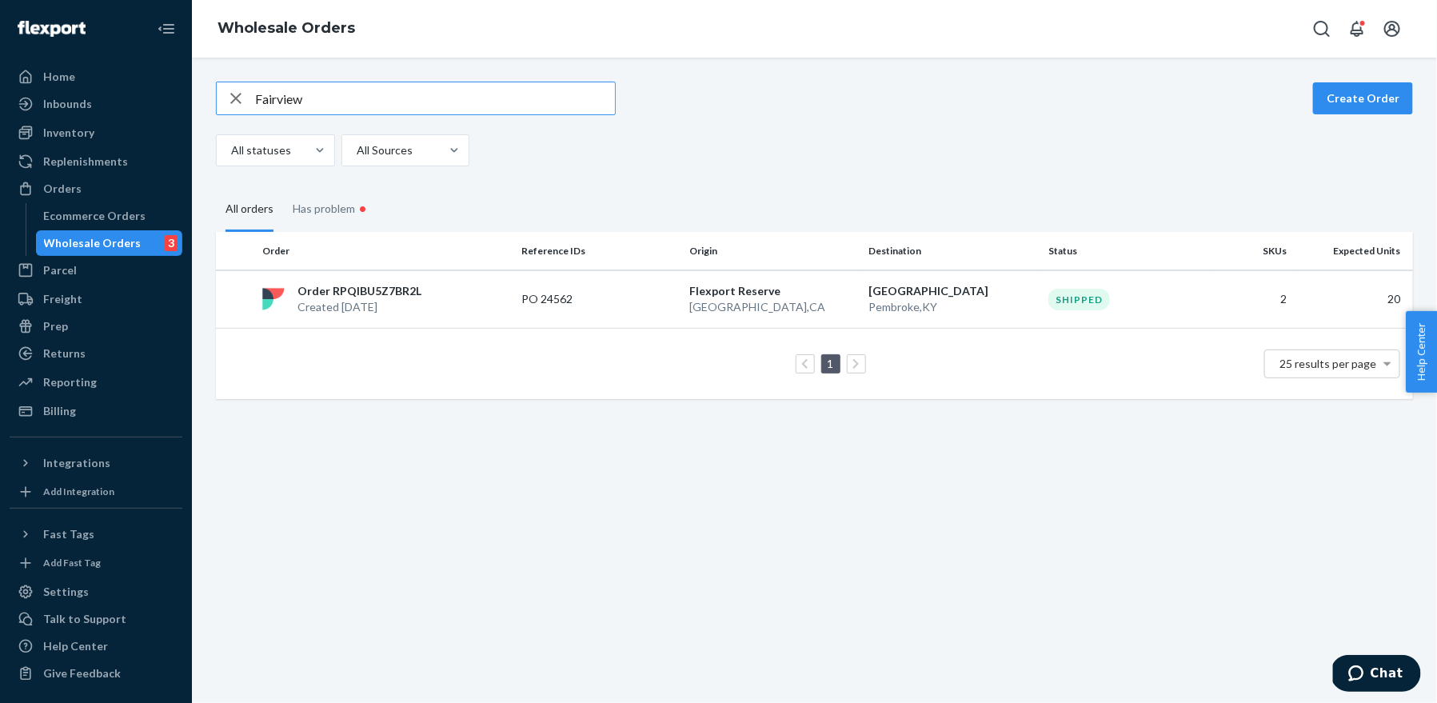
type input "Fairview"
click at [779, 95] on div "Fairview Create Order" at bounding box center [814, 99] width 1197 height 34
